Goal: Task Accomplishment & Management: Manage account settings

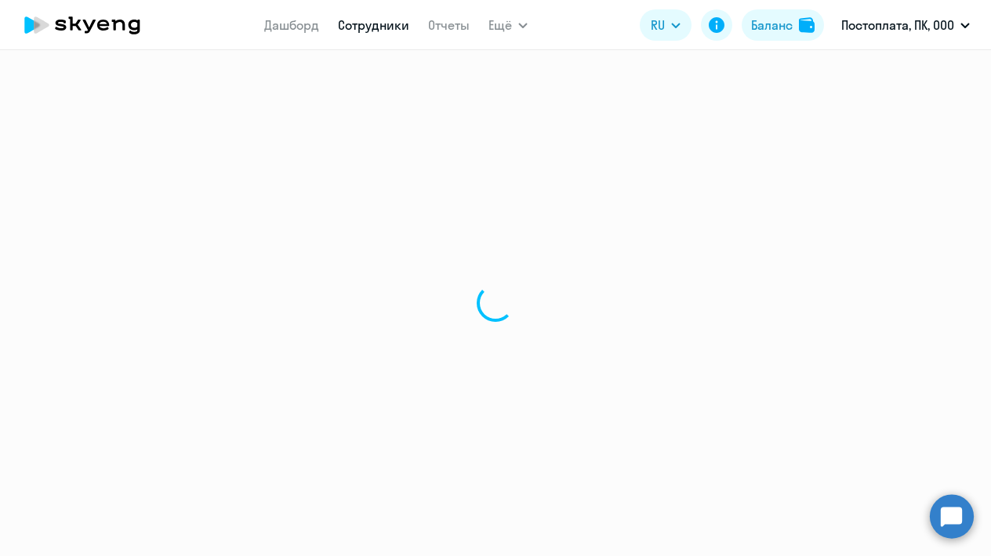
select select "30"
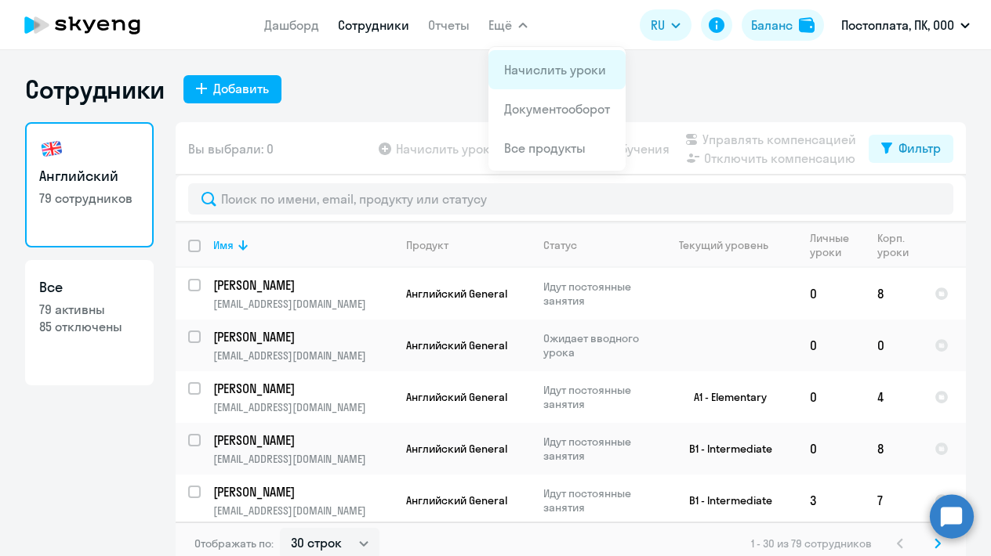
click at [513, 70] on link "Начислить уроки" at bounding box center [555, 70] width 102 height 16
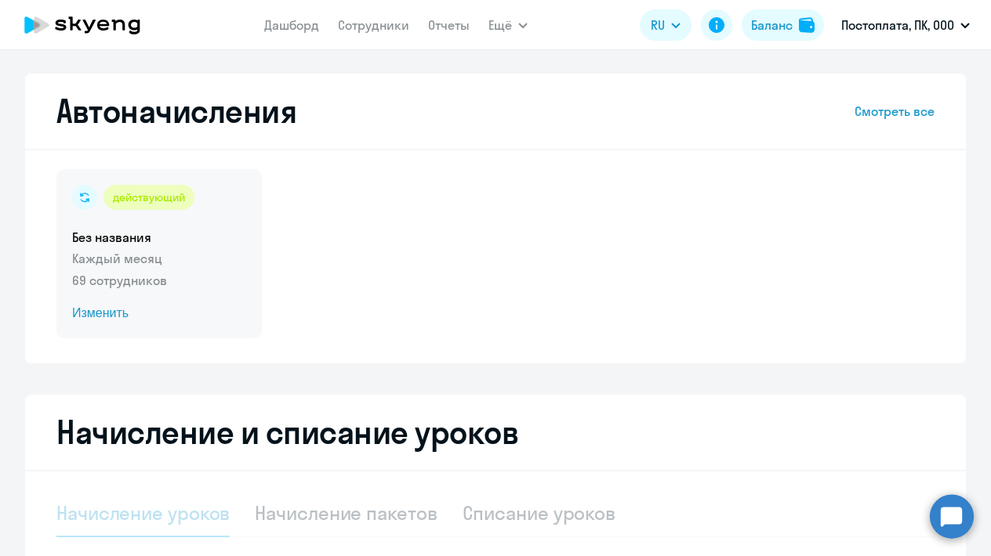
select select "10"
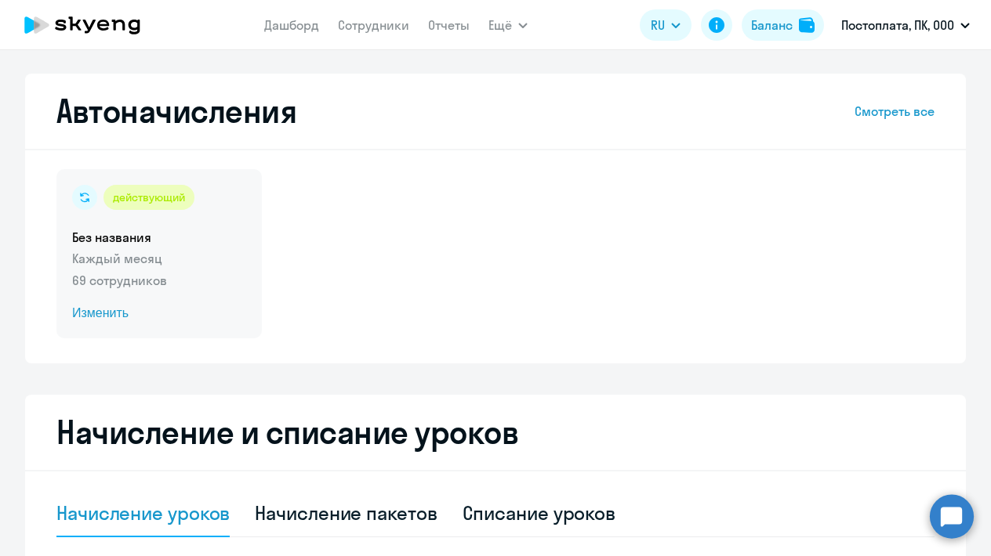
click at [96, 313] on span "Изменить" at bounding box center [159, 313] width 174 height 19
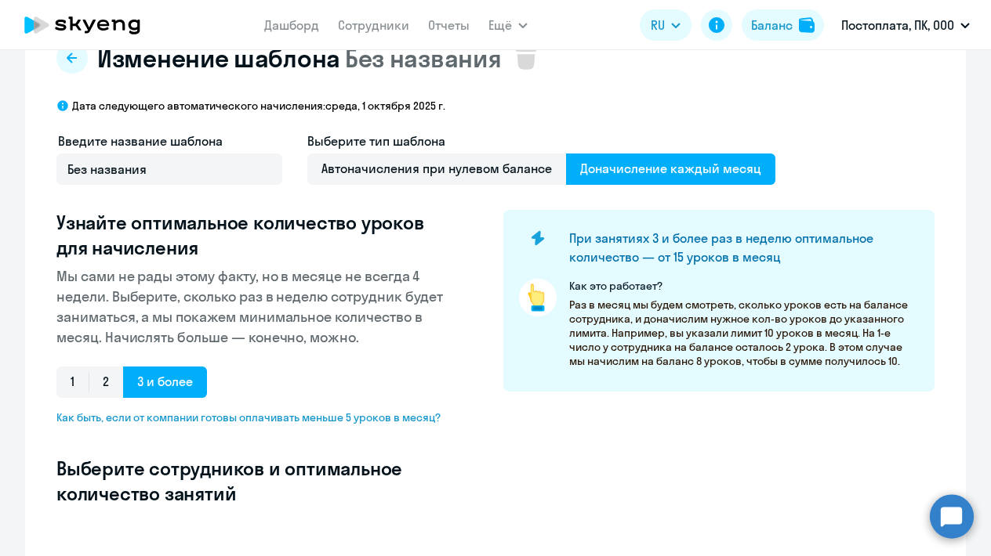
select select "10"
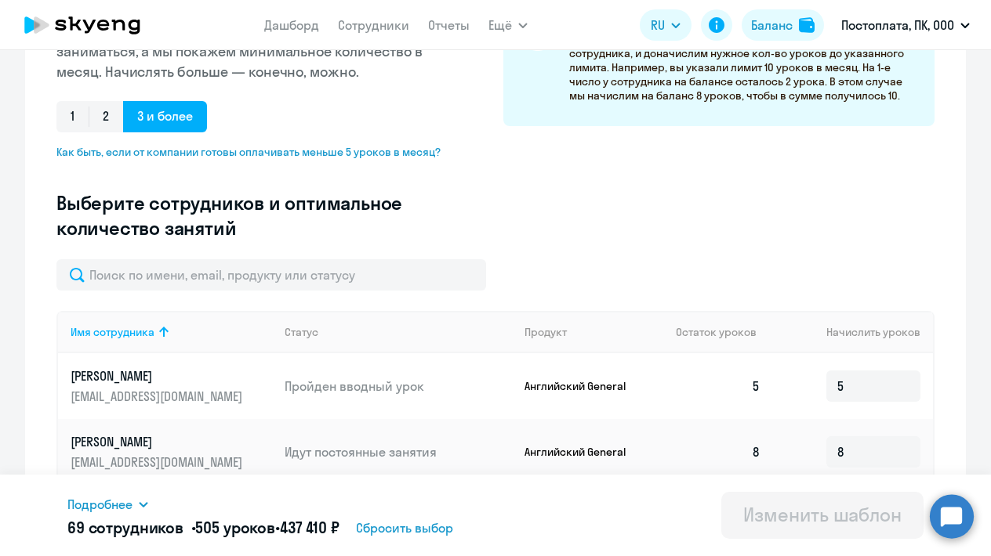
scroll to position [316, 0]
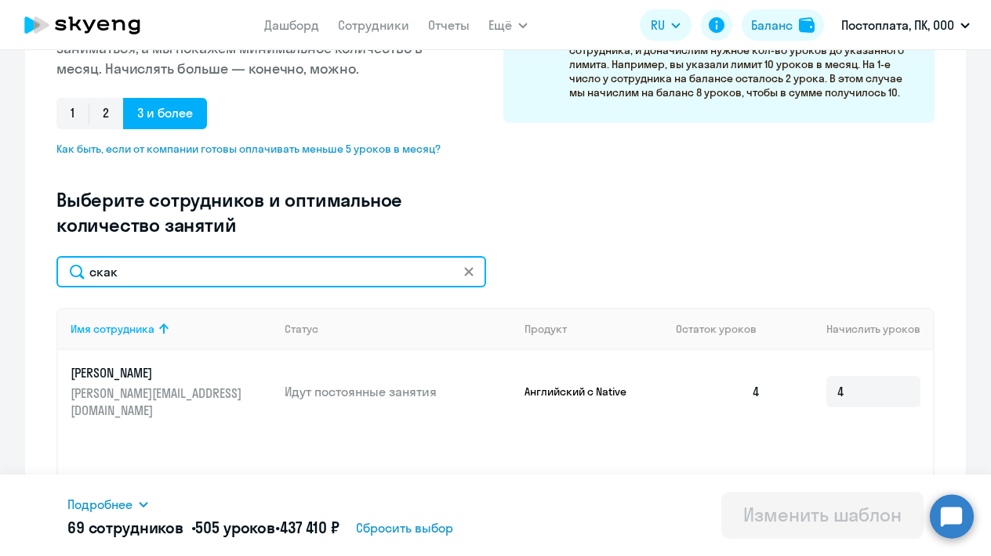
type input "скак"
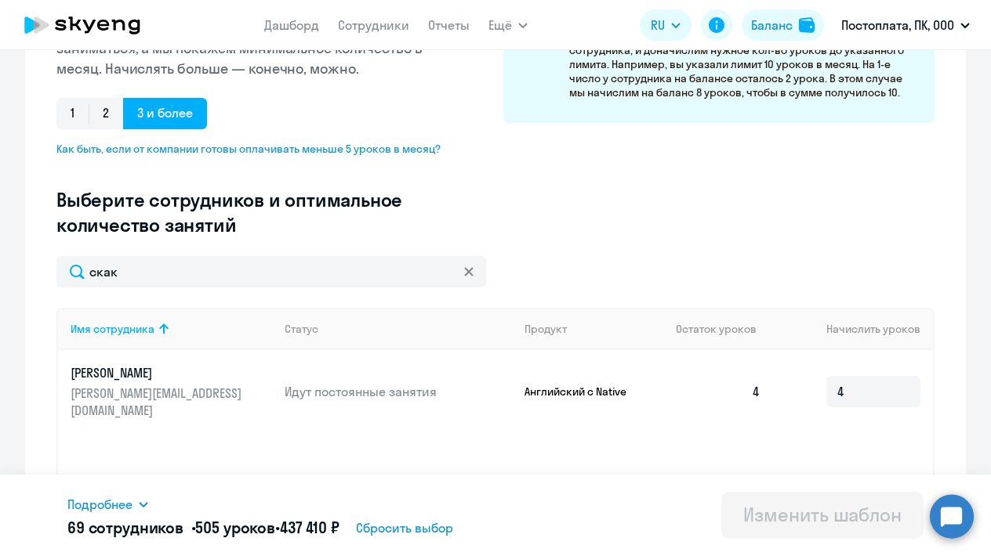
click at [121, 382] on p "[PERSON_NAME]" at bounding box center [159, 372] width 176 height 17
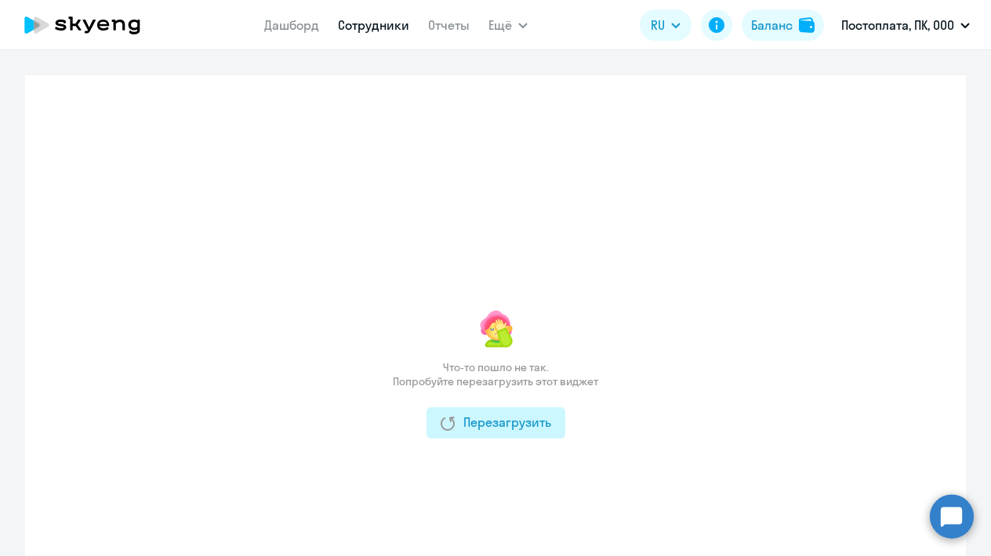
click at [466, 433] on button "Перезагрузить" at bounding box center [495, 423] width 139 height 31
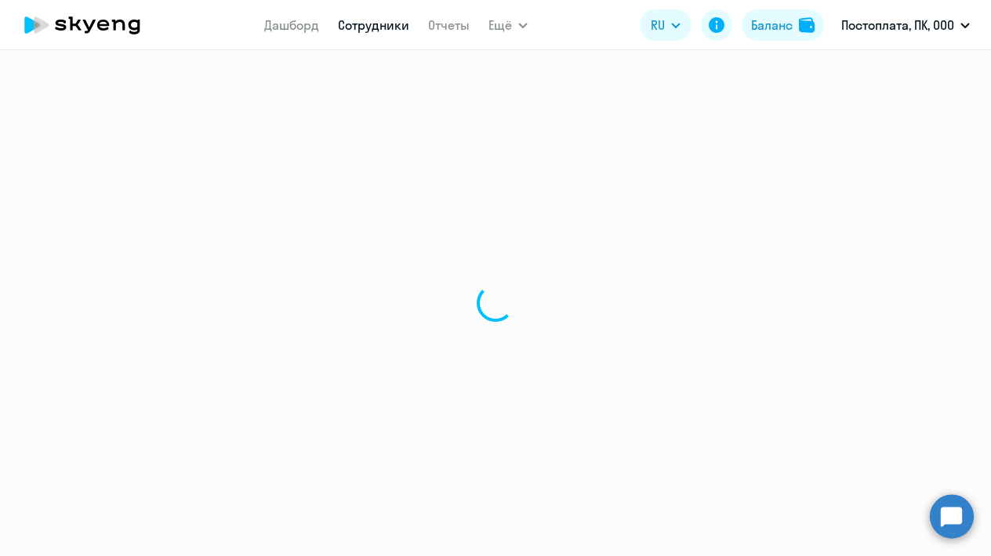
select select "english"
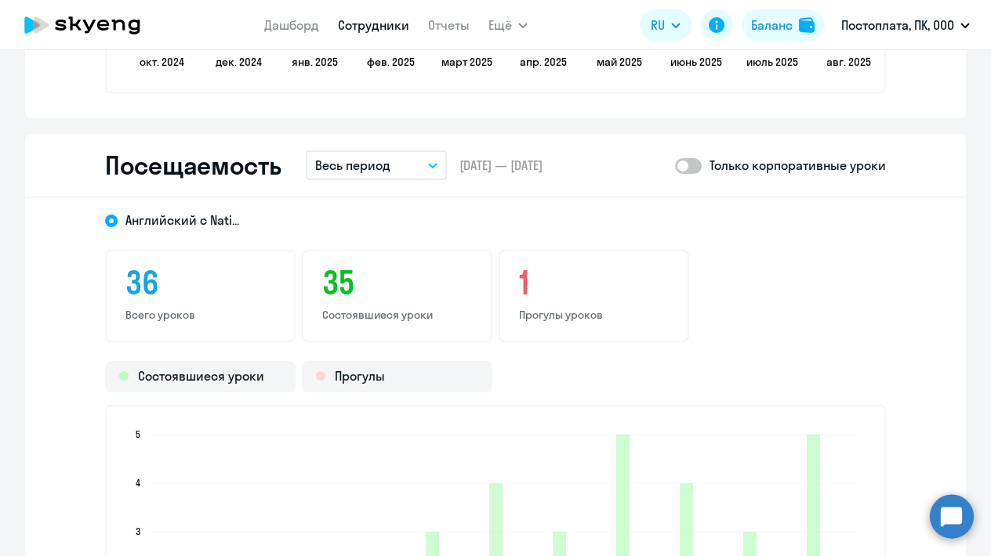
scroll to position [1908, 0]
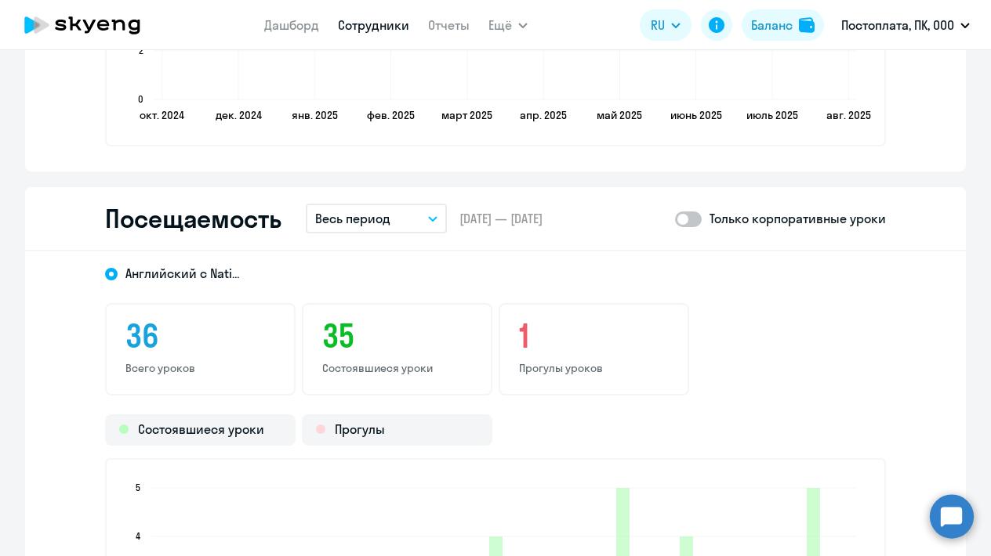
click at [367, 223] on p "Весь период" at bounding box center [352, 218] width 75 height 19
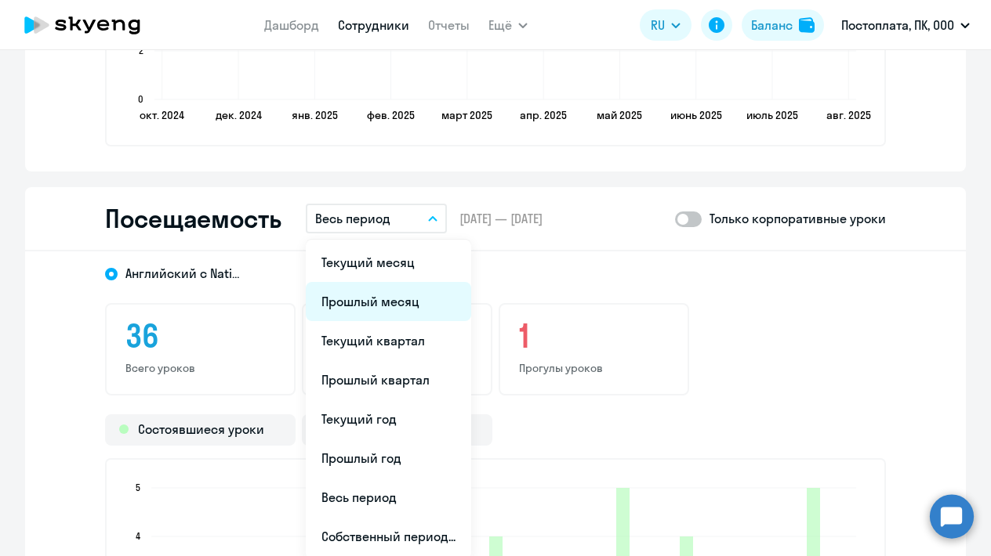
click at [350, 318] on li "Прошлый месяц" at bounding box center [388, 301] width 165 height 39
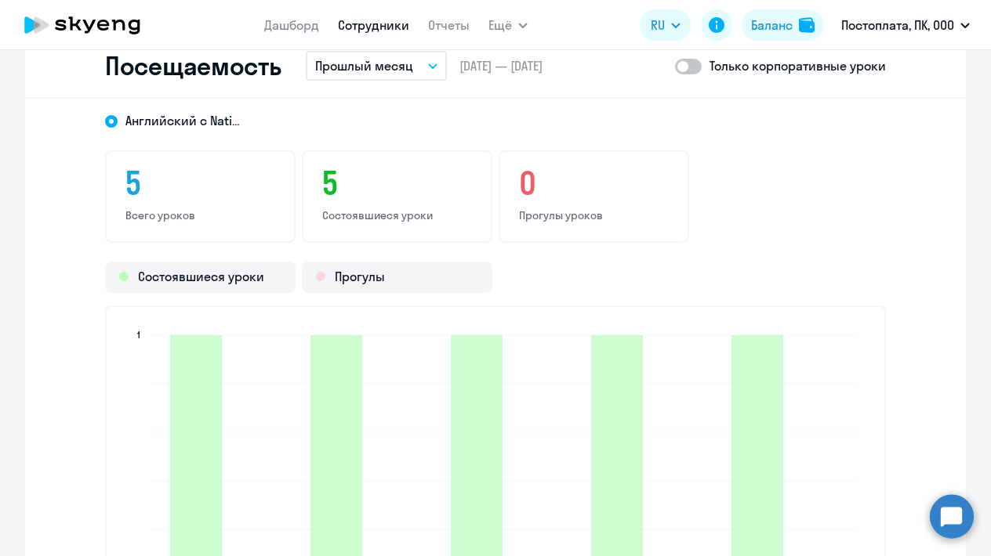
scroll to position [2037, 0]
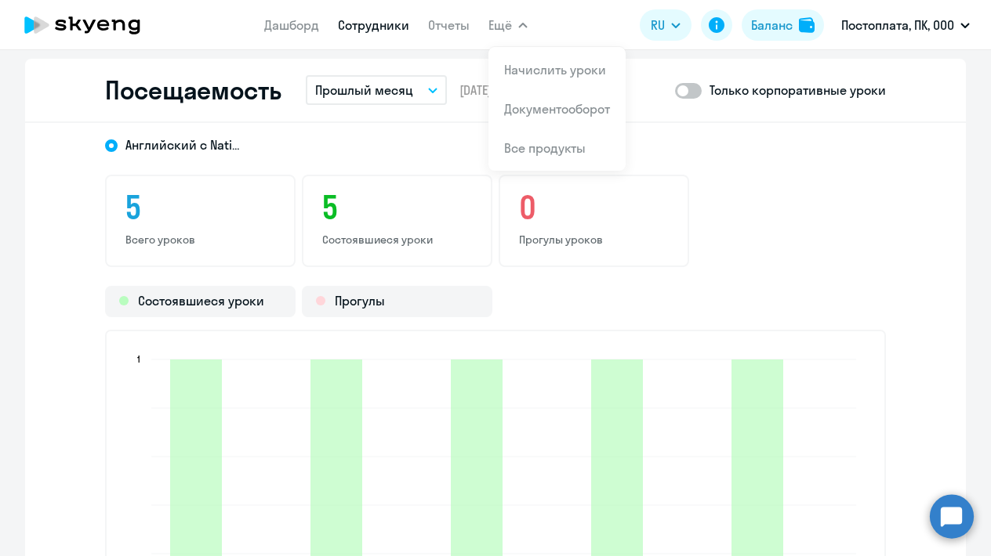
click at [710, 183] on div "5 Всего уроков 5 Состоявшиеся уроки 0 Прогулы уроков" at bounding box center [495, 221] width 781 height 92
click at [109, 27] on icon at bounding box center [82, 24] width 138 height 39
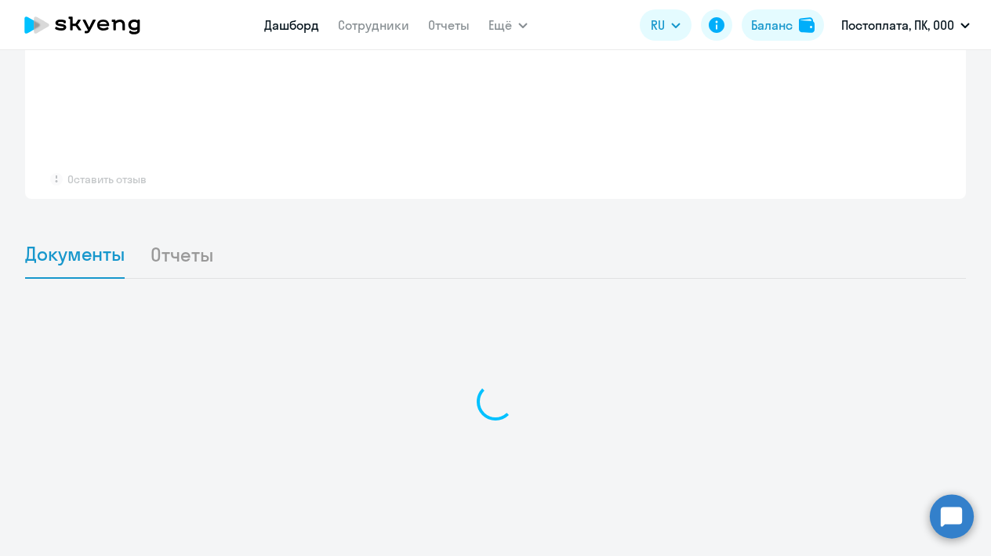
scroll to position [1155, 0]
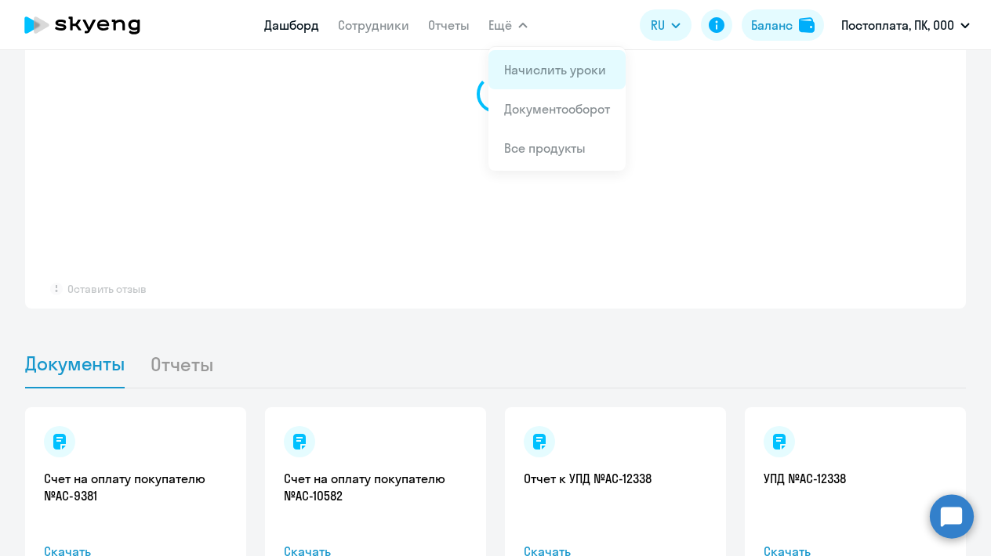
click at [515, 74] on link "Начислить уроки" at bounding box center [555, 70] width 102 height 16
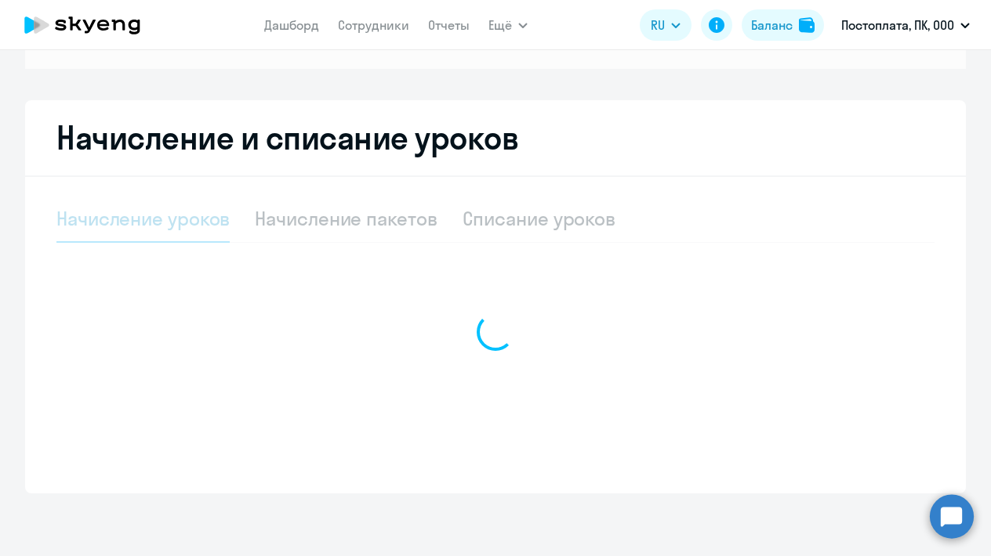
scroll to position [230, 0]
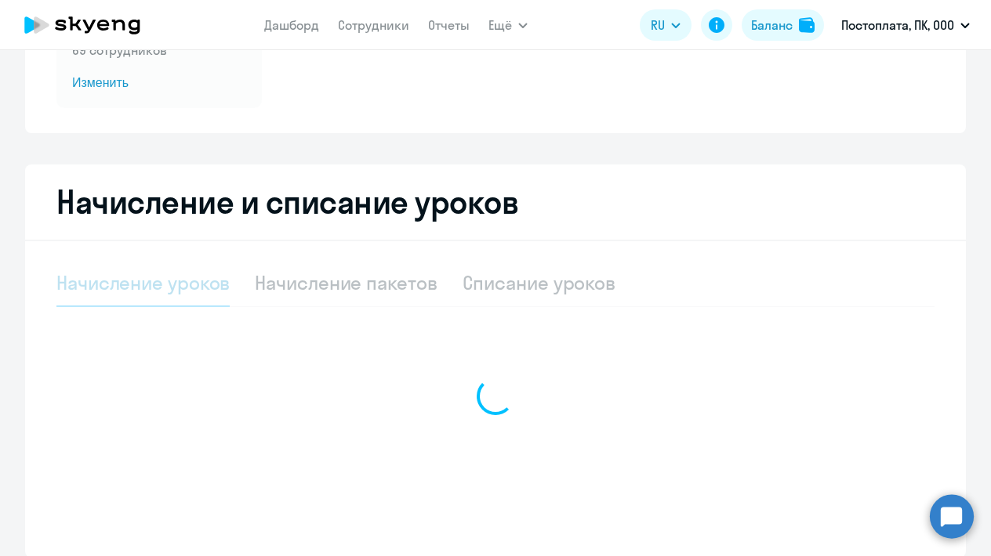
select select "10"
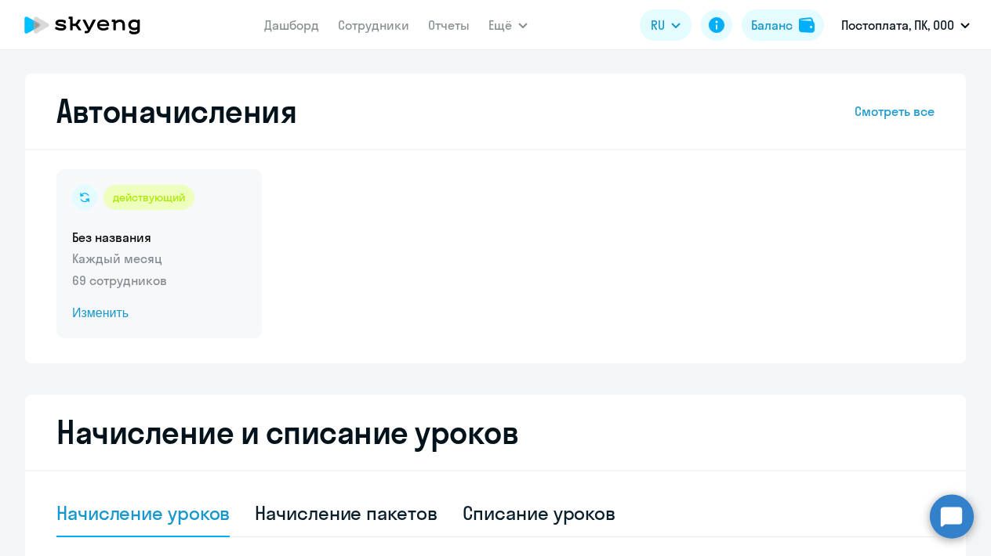
scroll to position [0, 0]
click at [112, 318] on span "Изменить" at bounding box center [159, 313] width 174 height 19
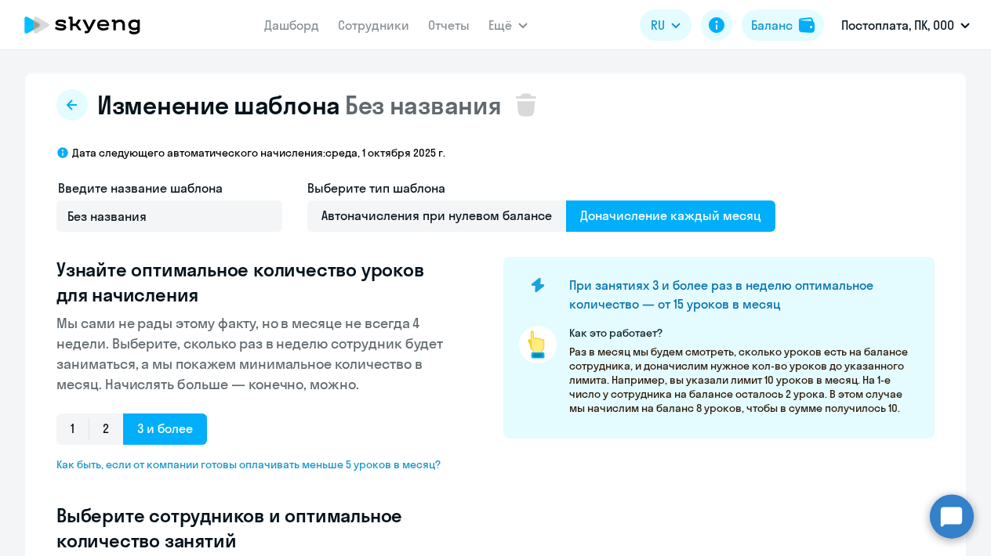
select select "10"
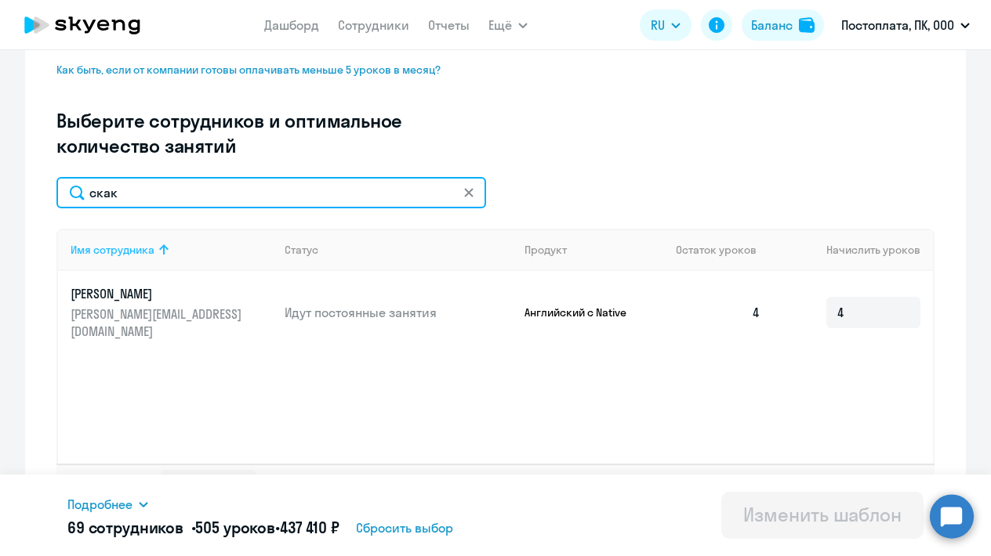
scroll to position [407, 0]
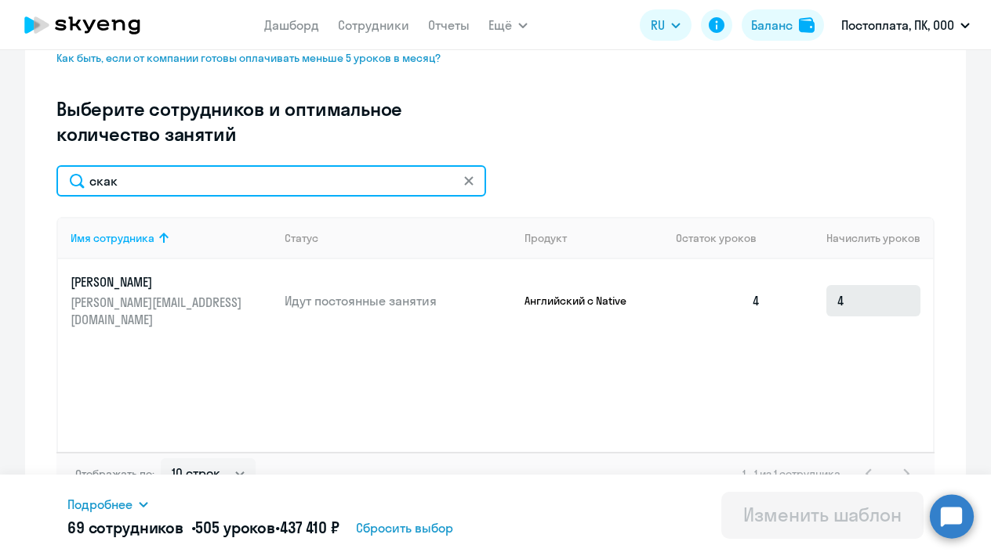
type input "скак"
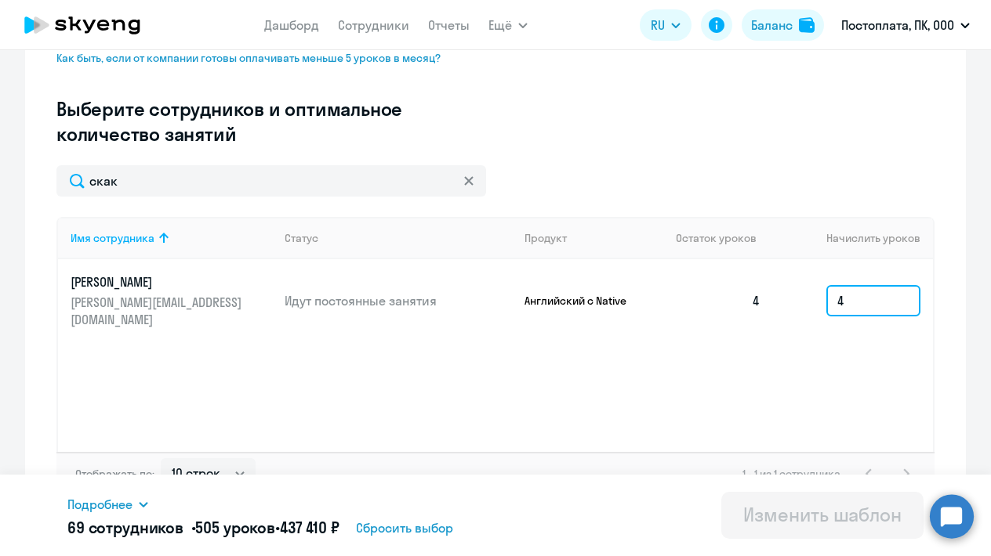
click at [860, 297] on input "4" at bounding box center [873, 300] width 94 height 31
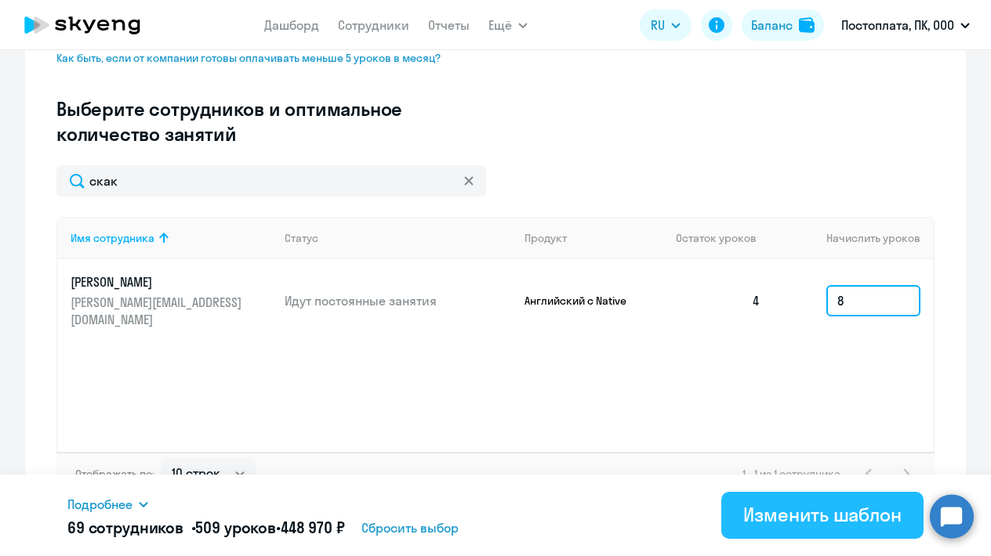
type input "8"
click at [806, 528] on button "Изменить шаблон" at bounding box center [822, 515] width 202 height 47
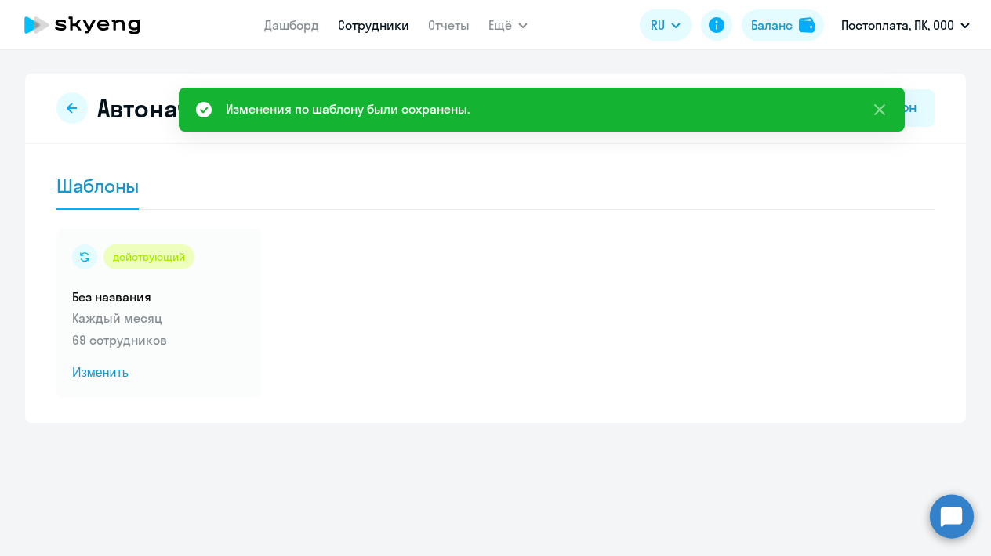
click at [377, 24] on link "Сотрудники" at bounding box center [373, 25] width 71 height 16
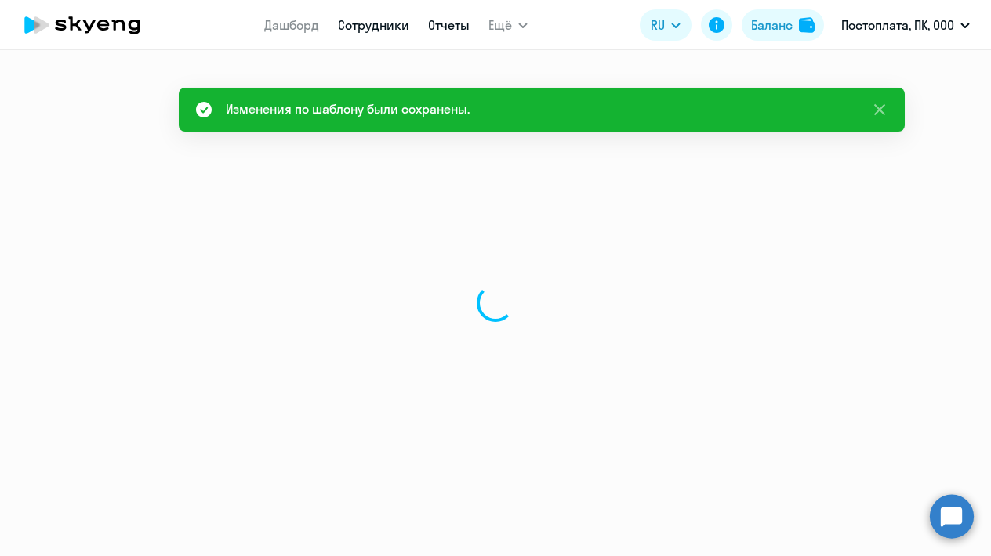
select select "30"
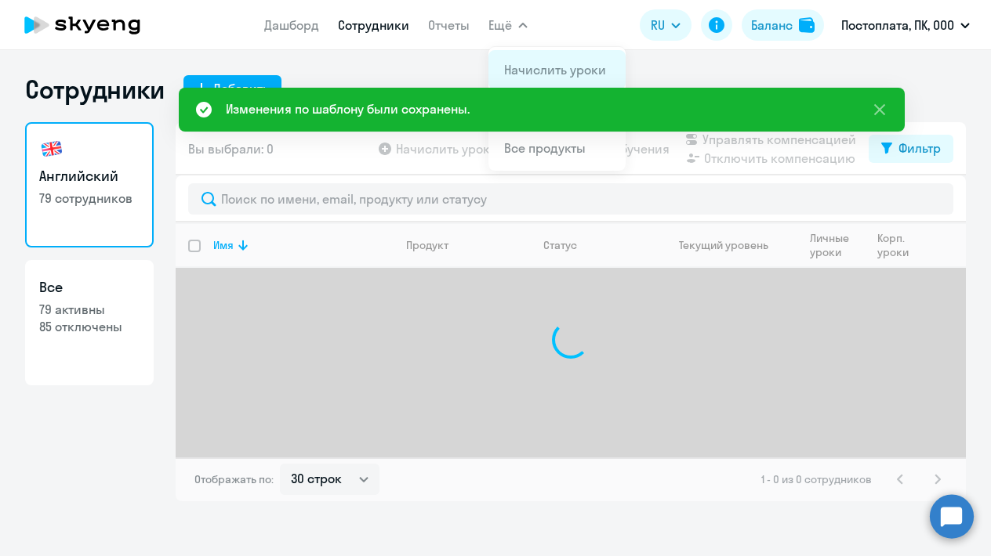
click at [516, 71] on link "Начислить уроки" at bounding box center [555, 70] width 102 height 16
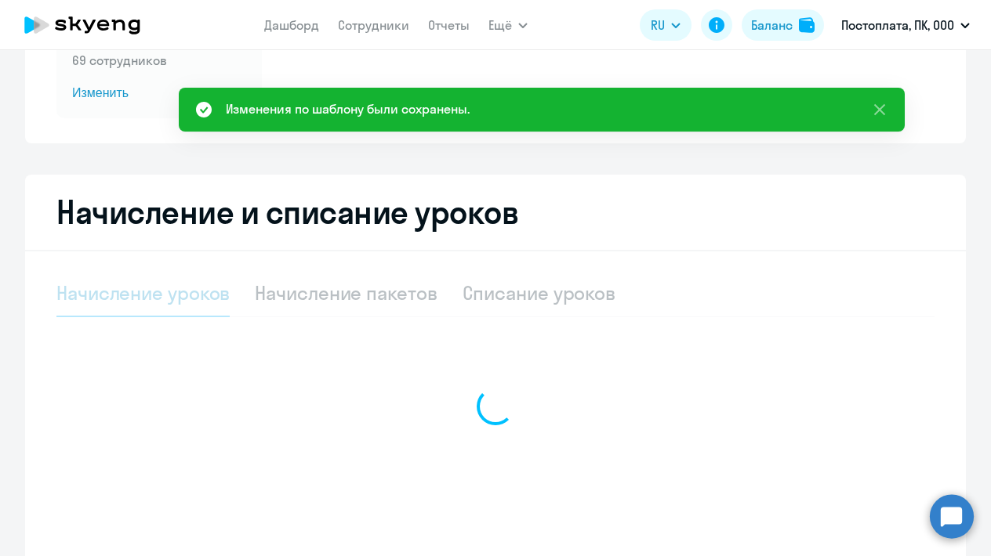
select select "10"
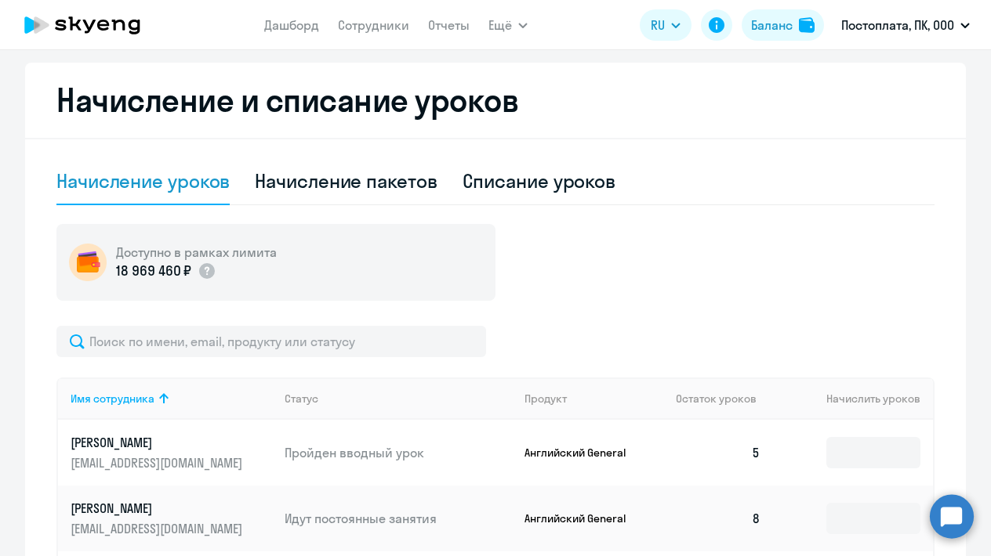
scroll to position [353, 0]
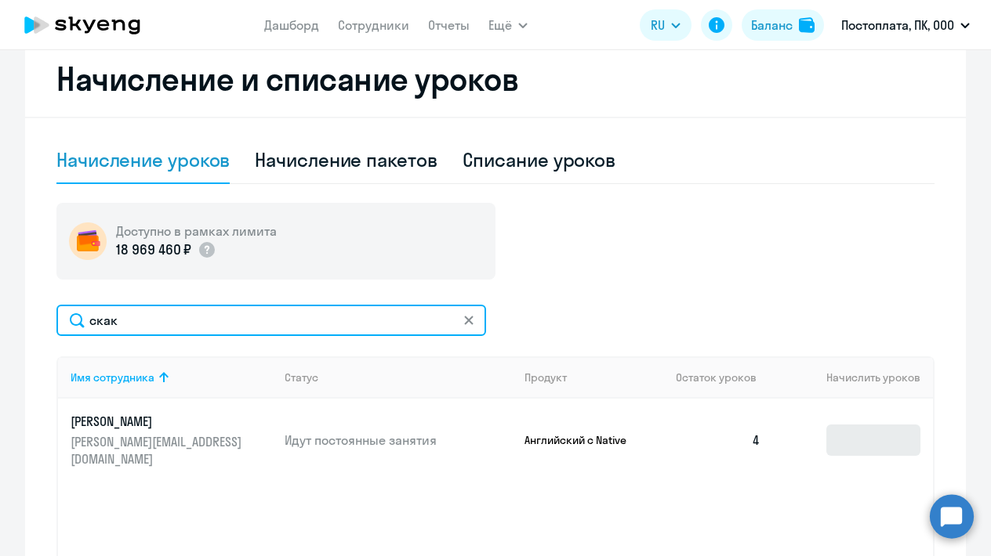
type input "скак"
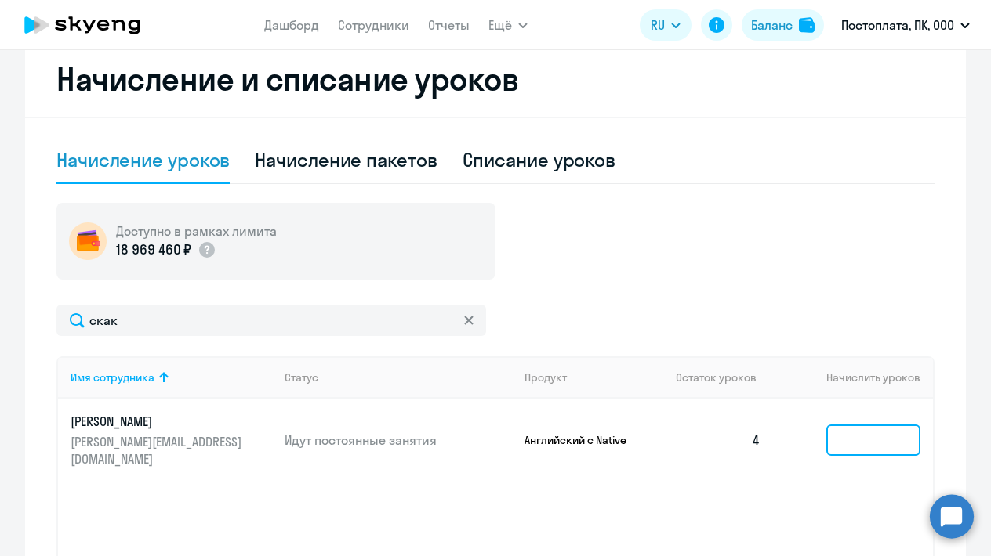
click at [880, 434] on input at bounding box center [873, 440] width 94 height 31
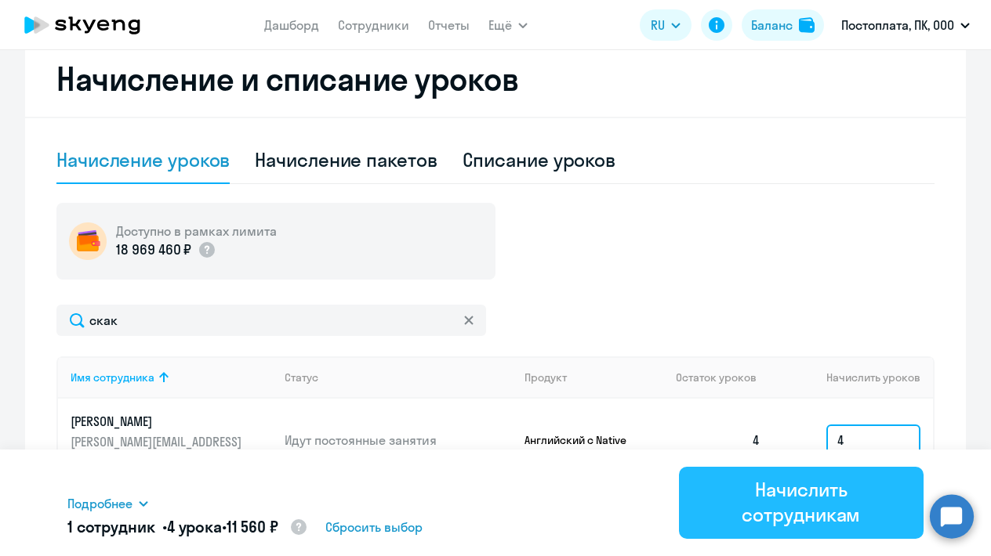
type input "4"
click at [773, 497] on div "Начислить сотрудникам" at bounding box center [801, 502] width 201 height 50
